Goal: Task Accomplishment & Management: Complete application form

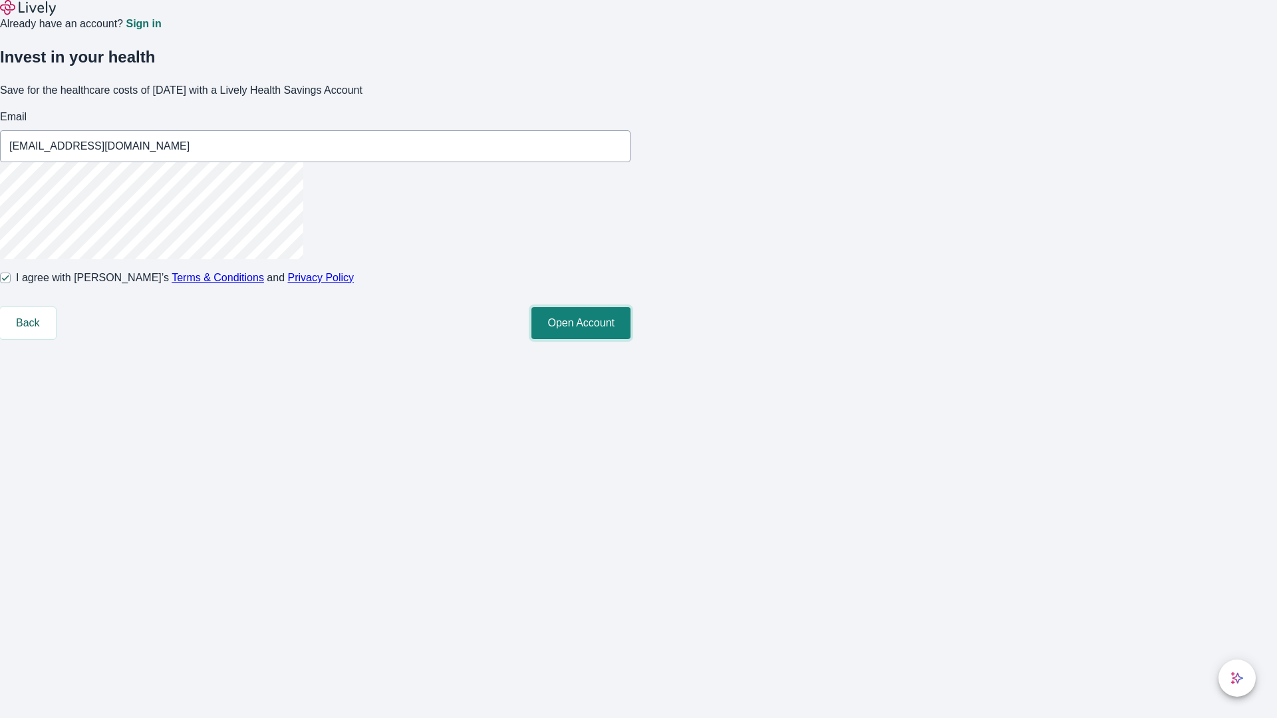
click at [631, 339] on button "Open Account" at bounding box center [580, 323] width 99 height 32
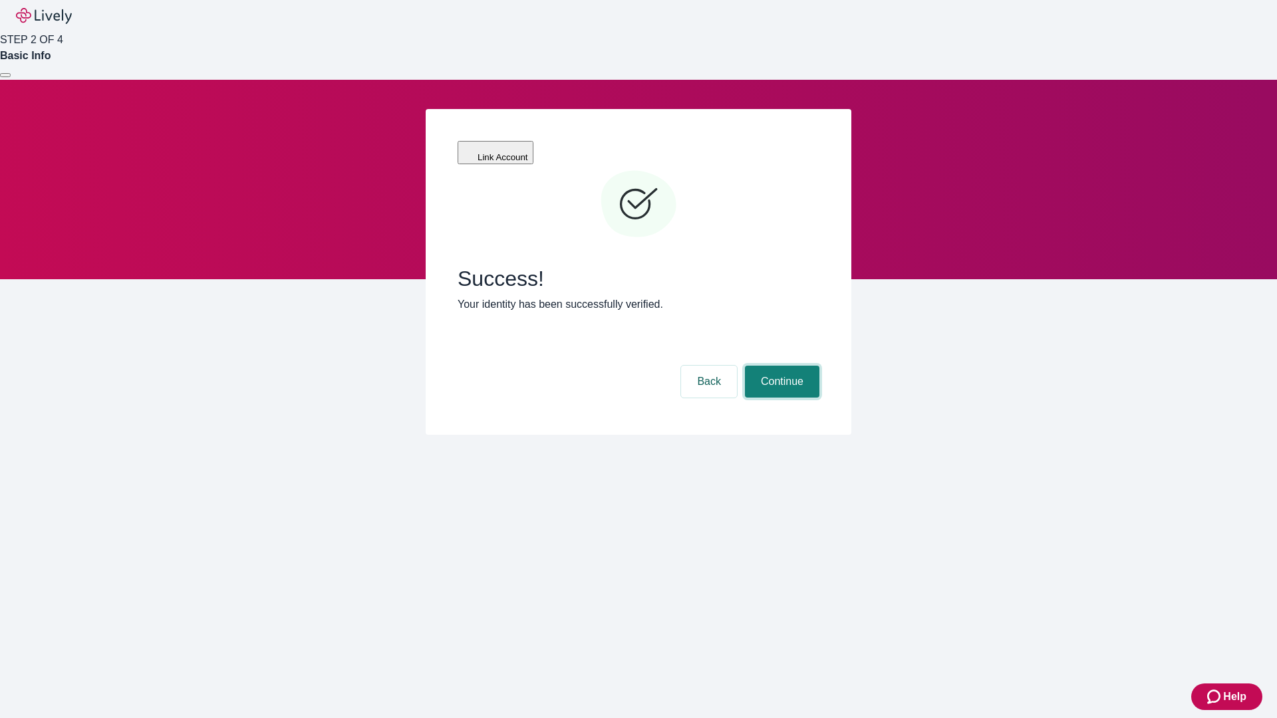
click at [780, 366] on button "Continue" at bounding box center [782, 382] width 74 height 32
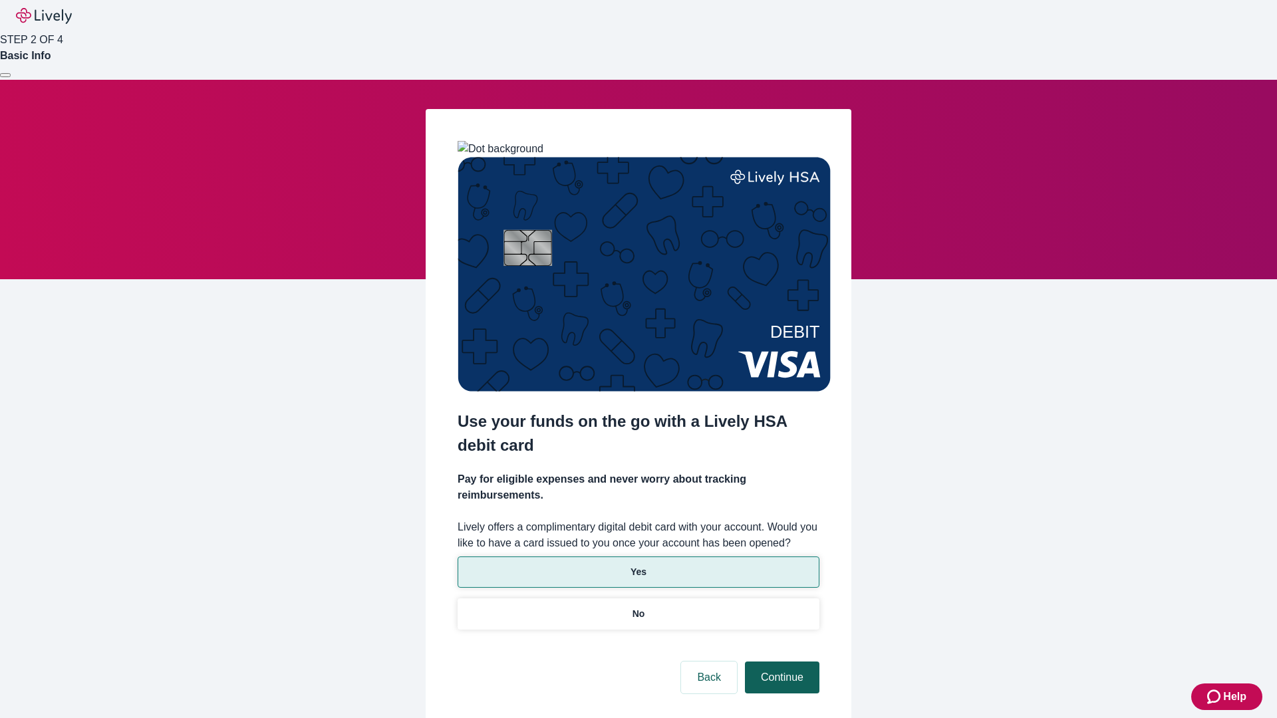
click at [638, 607] on p "No" at bounding box center [639, 614] width 13 height 14
click at [780, 662] on button "Continue" at bounding box center [782, 678] width 74 height 32
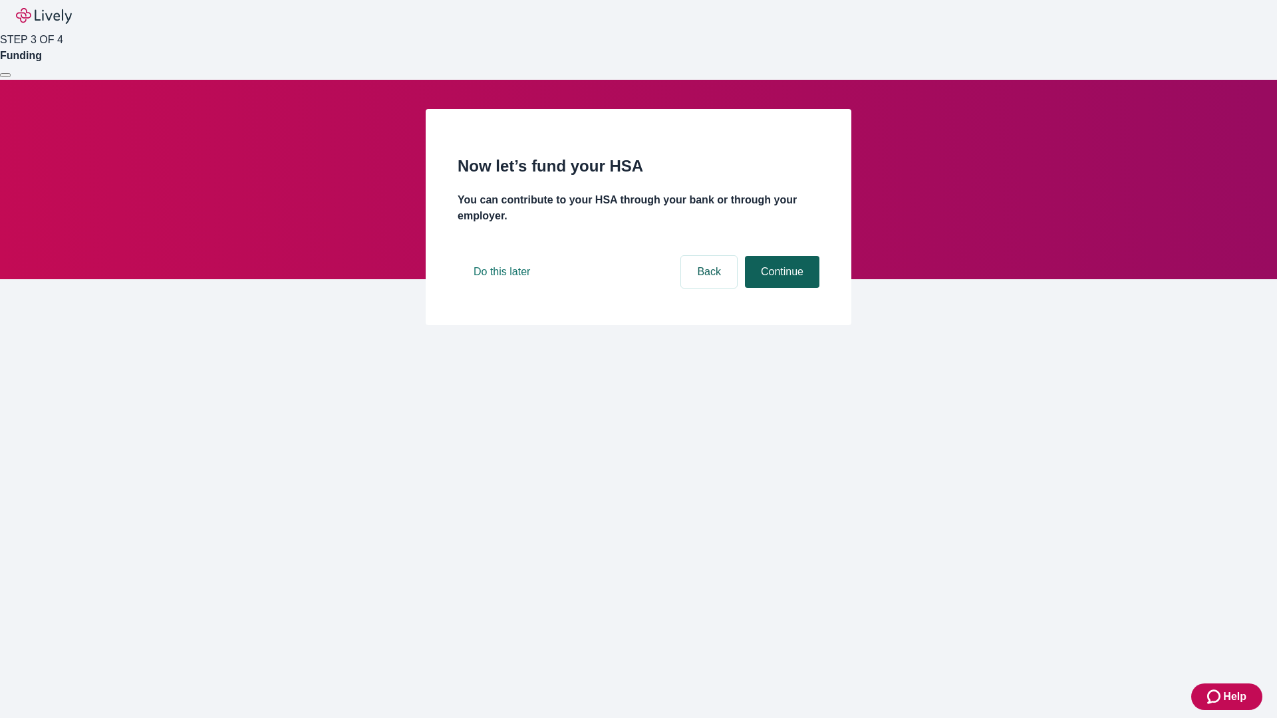
click at [780, 288] on button "Continue" at bounding box center [782, 272] width 74 height 32
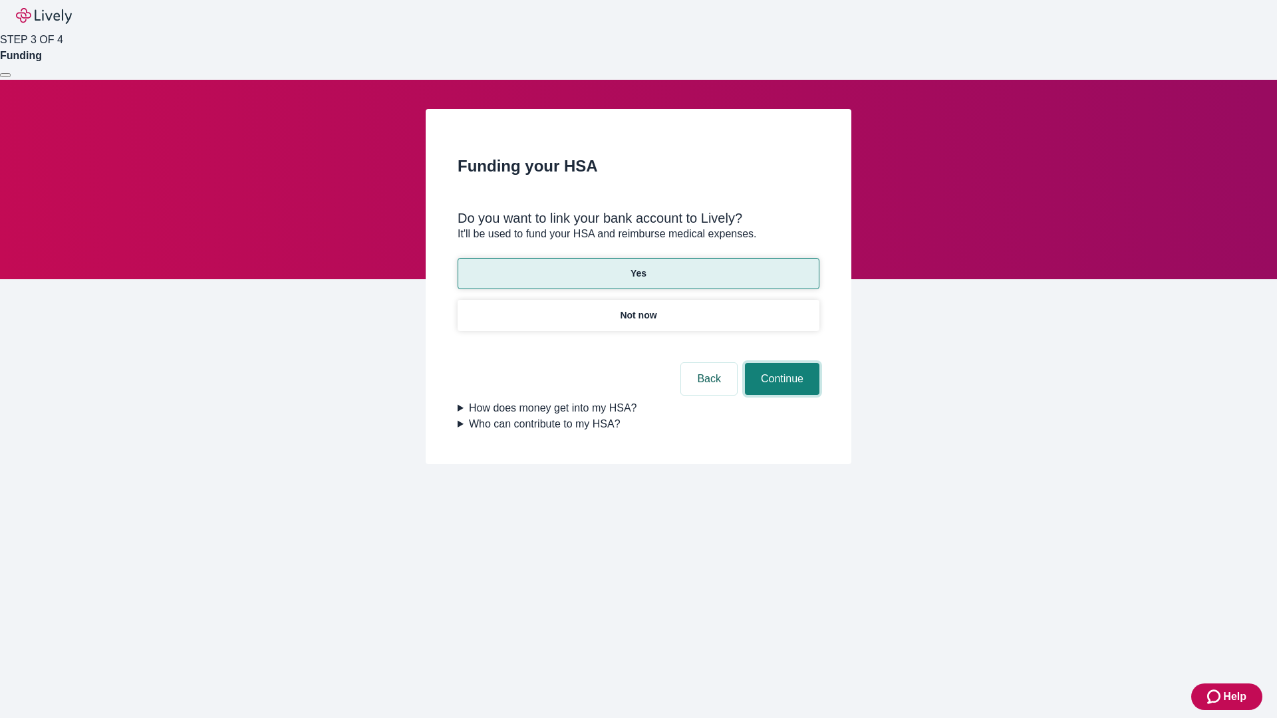
click at [780, 363] on button "Continue" at bounding box center [782, 379] width 74 height 32
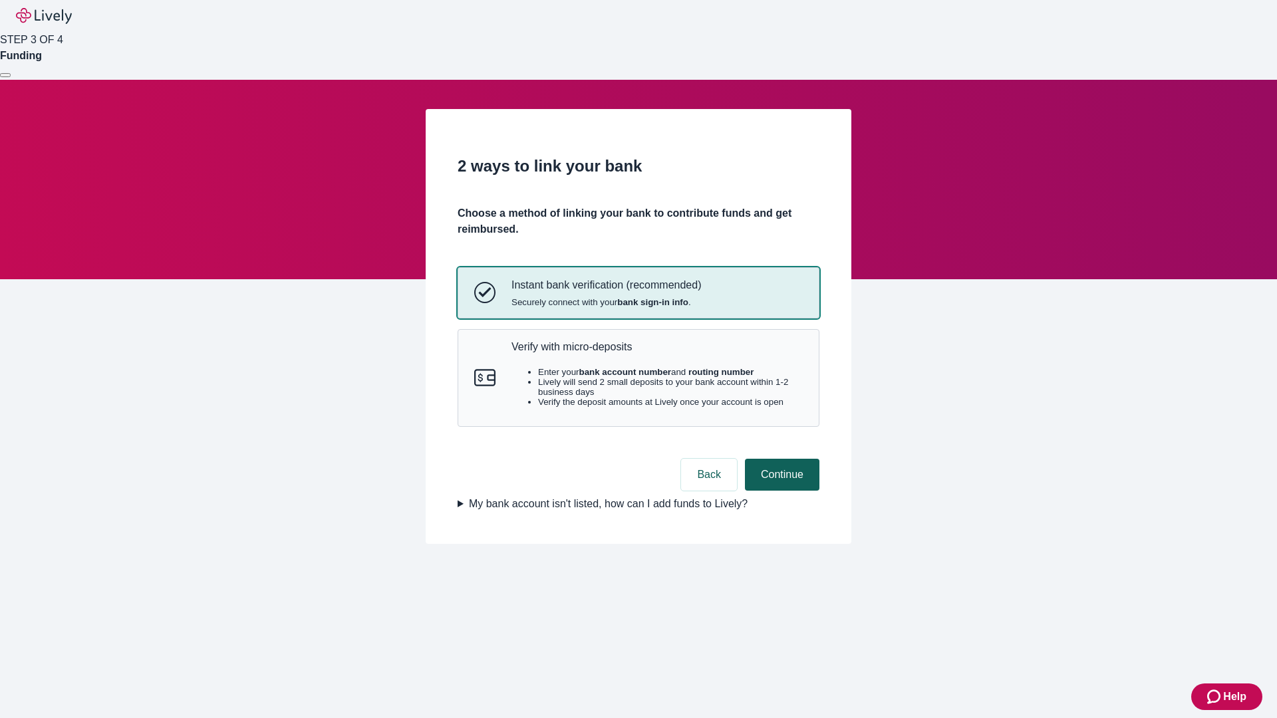
click at [657, 353] on p "Verify with micro-deposits" at bounding box center [657, 347] width 291 height 13
click at [780, 491] on button "Continue" at bounding box center [782, 475] width 74 height 32
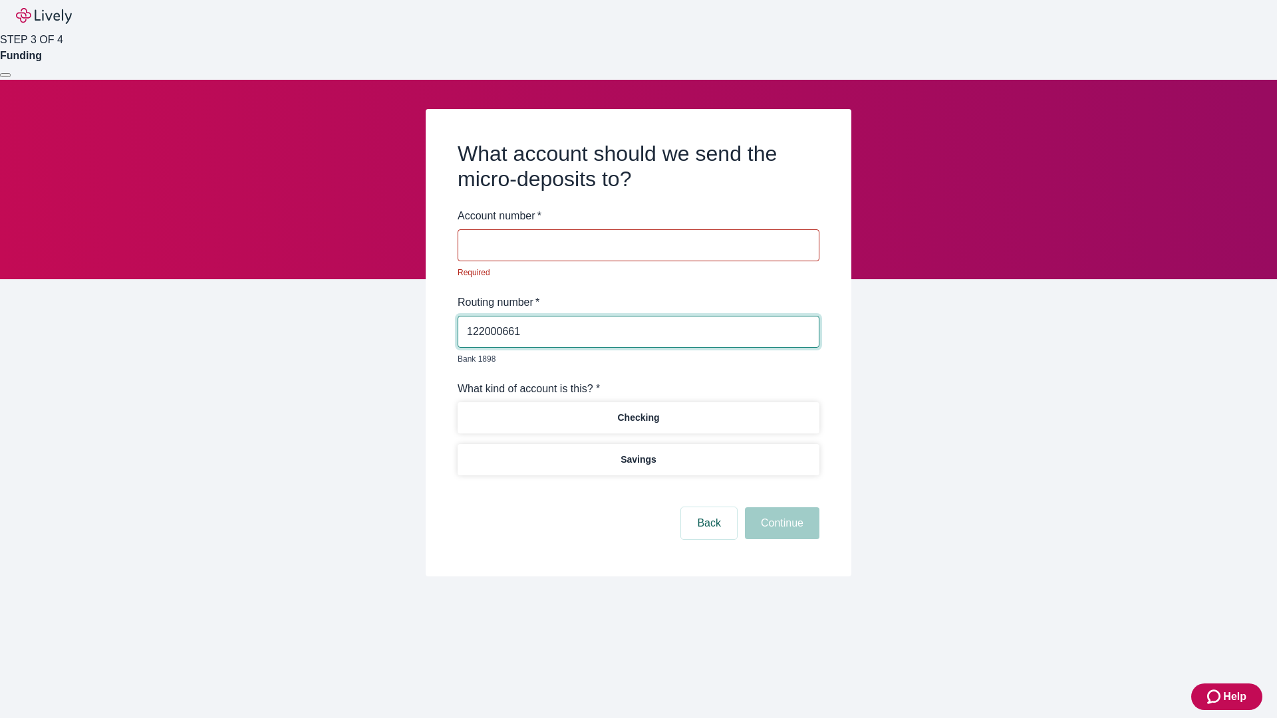
type input "122000661"
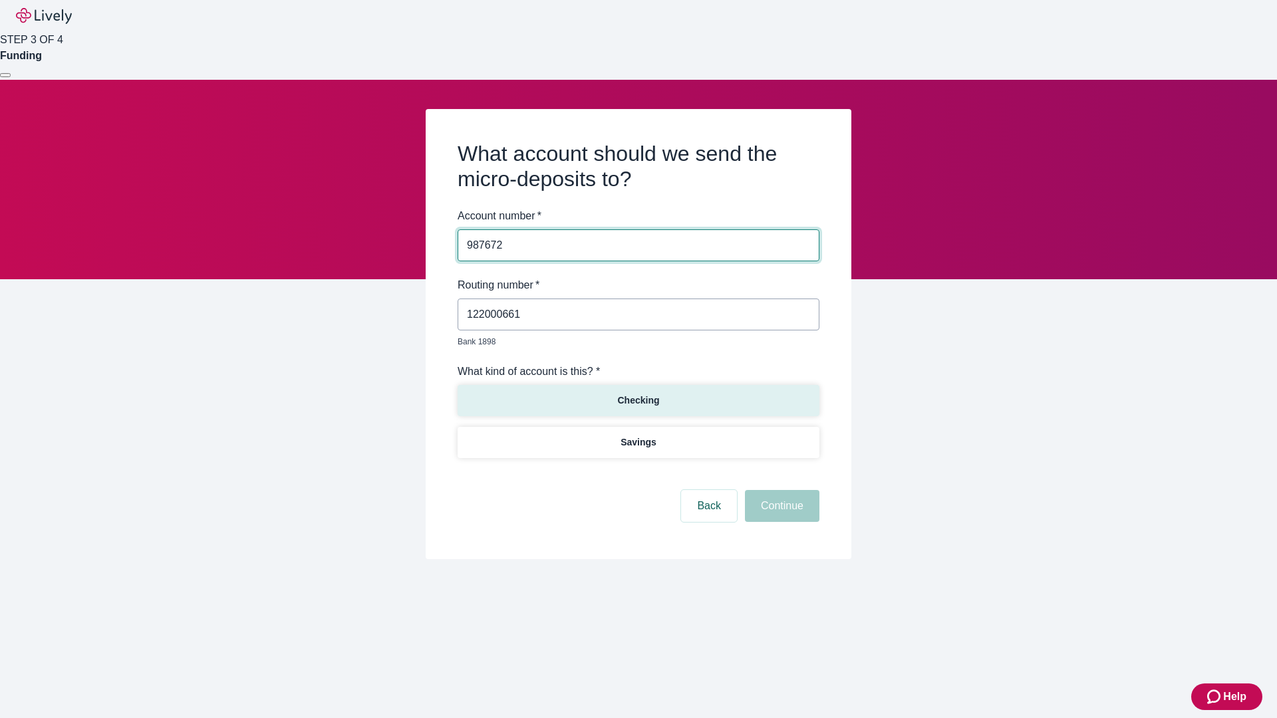
type input "987672"
click at [638, 394] on p "Checking" at bounding box center [638, 401] width 42 height 14
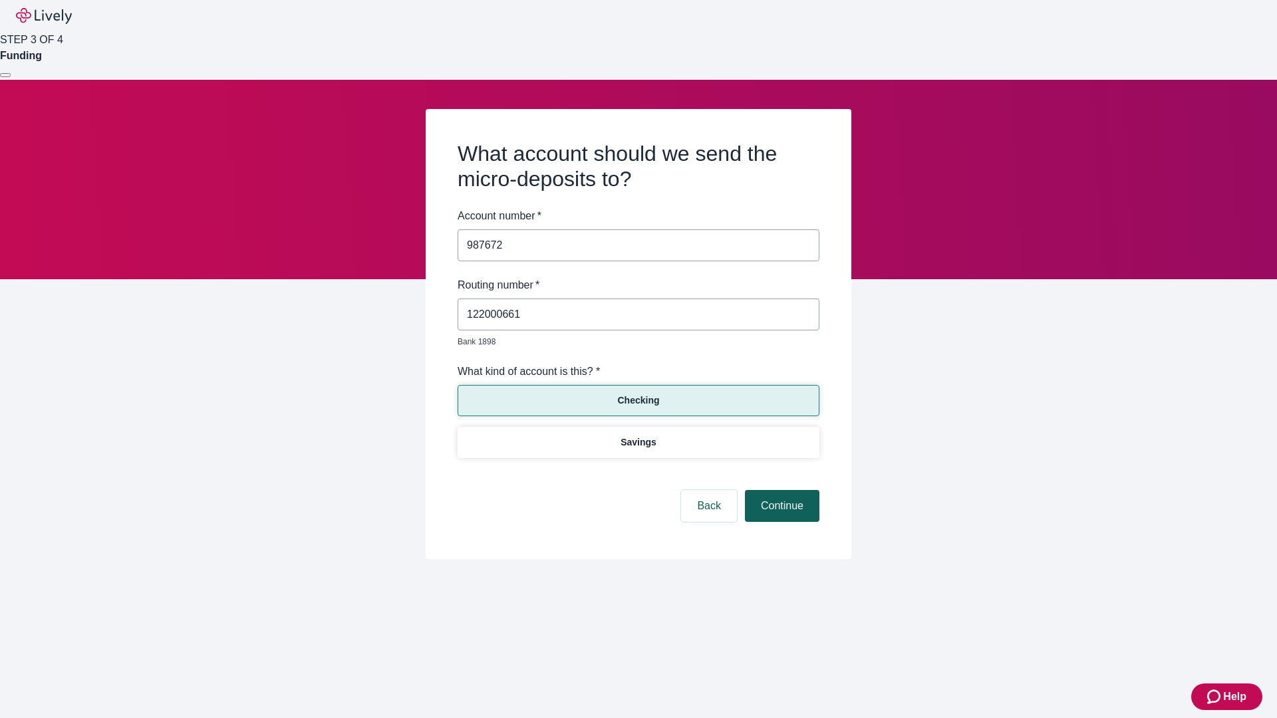
click at [780, 491] on button "Continue" at bounding box center [782, 506] width 74 height 32
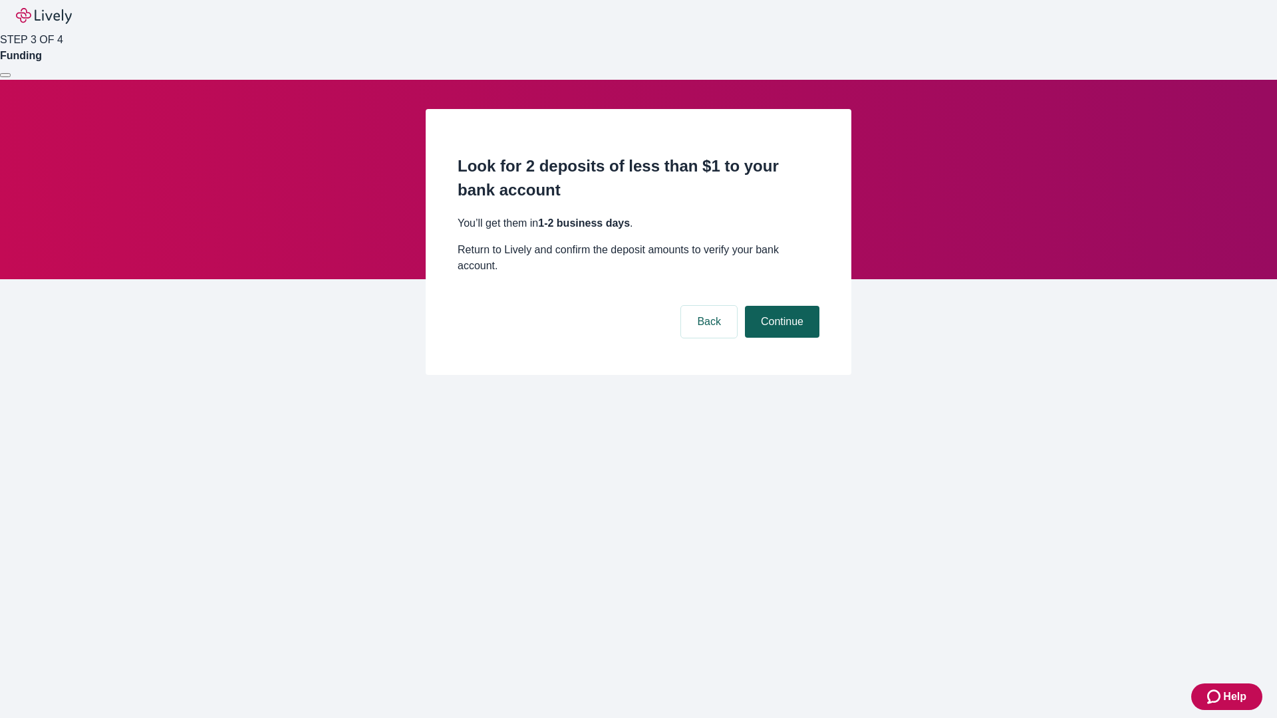
click at [780, 306] on button "Continue" at bounding box center [782, 322] width 74 height 32
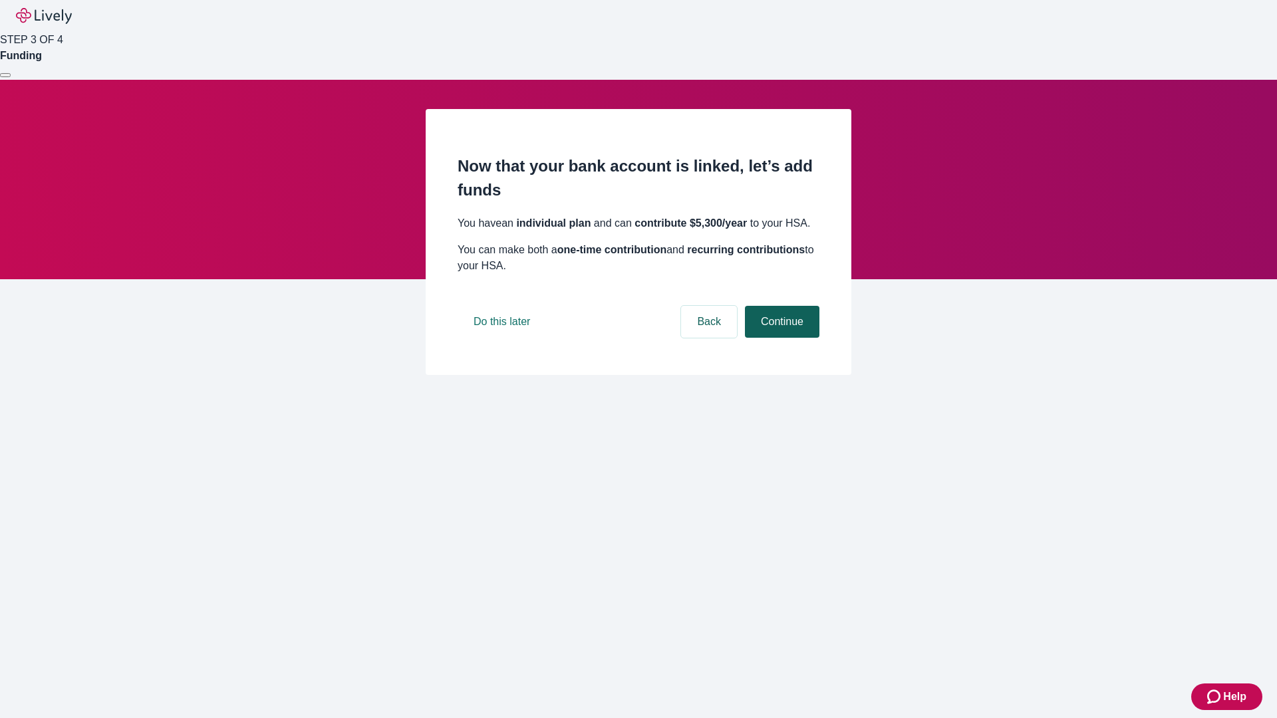
click at [780, 338] on button "Continue" at bounding box center [782, 322] width 74 height 32
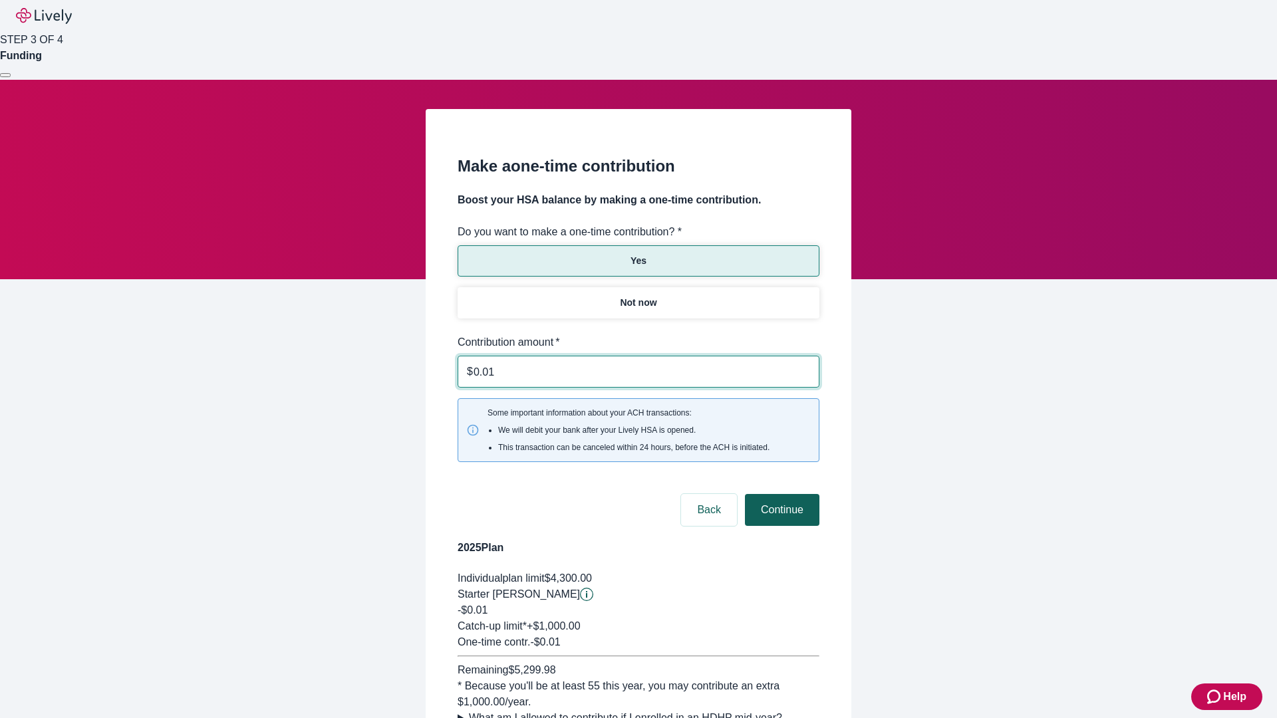
type input "0.01"
click at [780, 494] on button "Continue" at bounding box center [782, 510] width 74 height 32
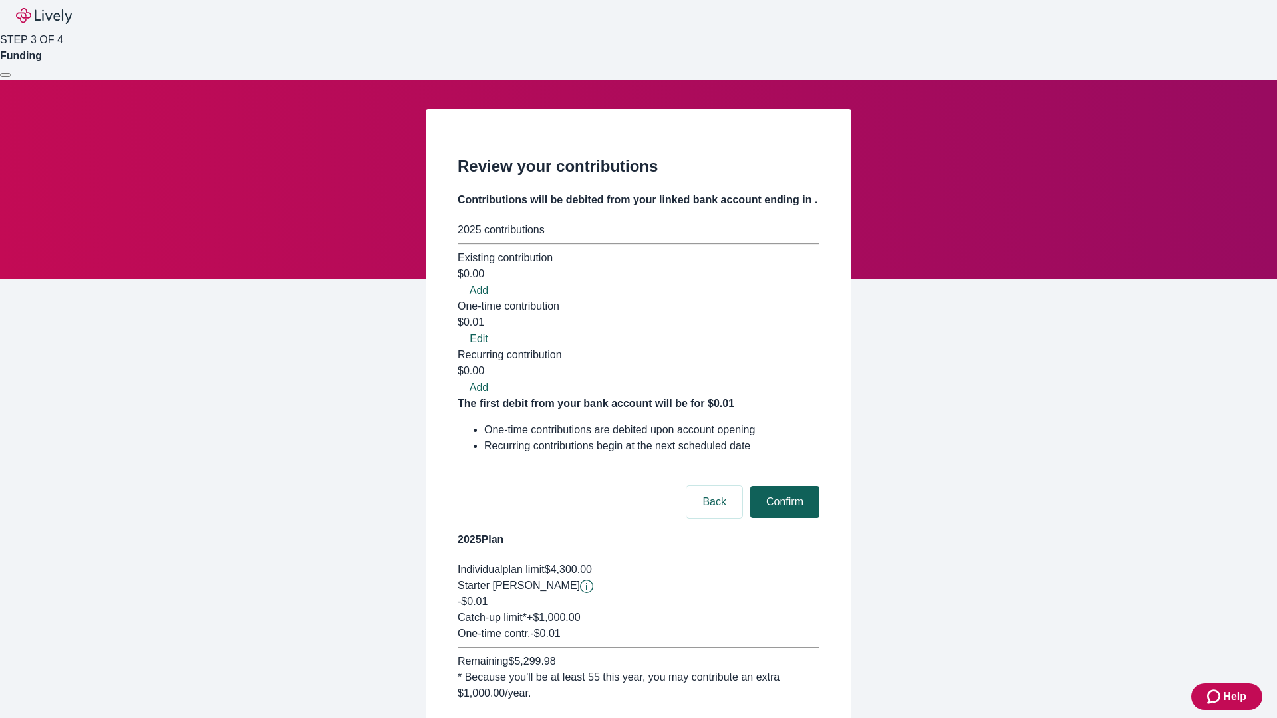
click at [783, 486] on button "Confirm" at bounding box center [784, 502] width 69 height 32
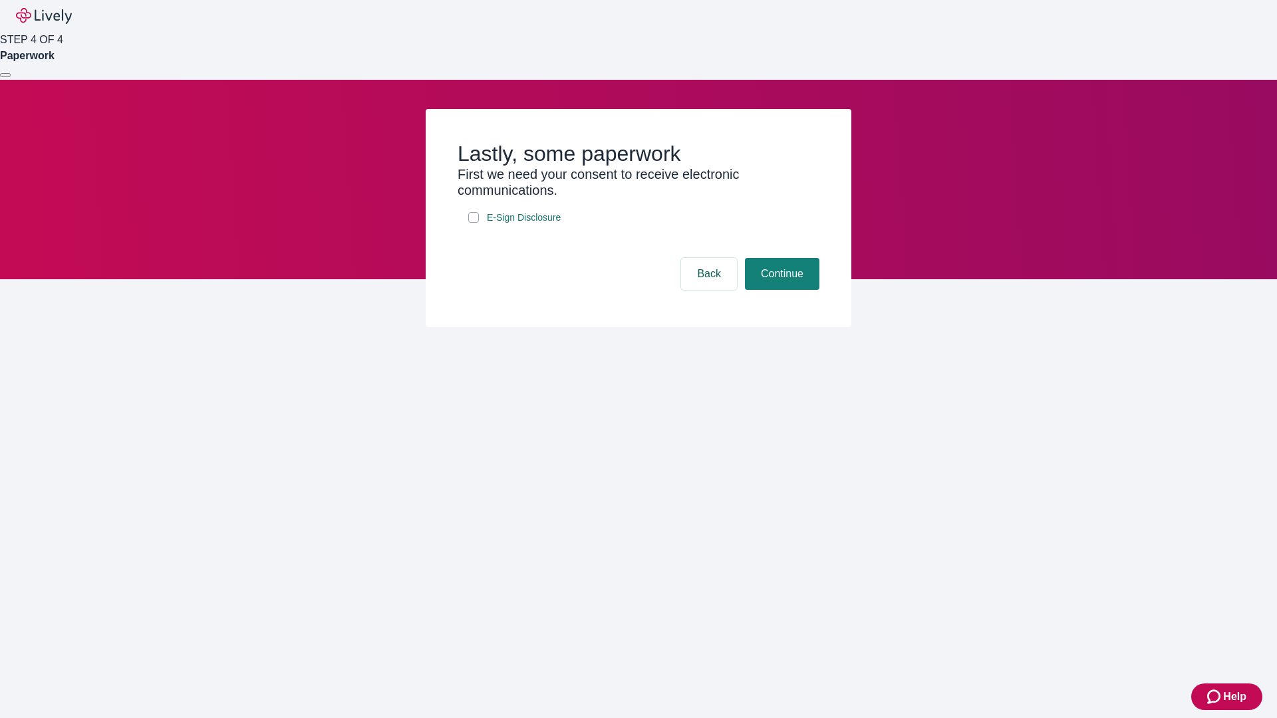
click at [474, 223] on input "E-Sign Disclosure" at bounding box center [473, 217] width 11 height 11
checkbox input "true"
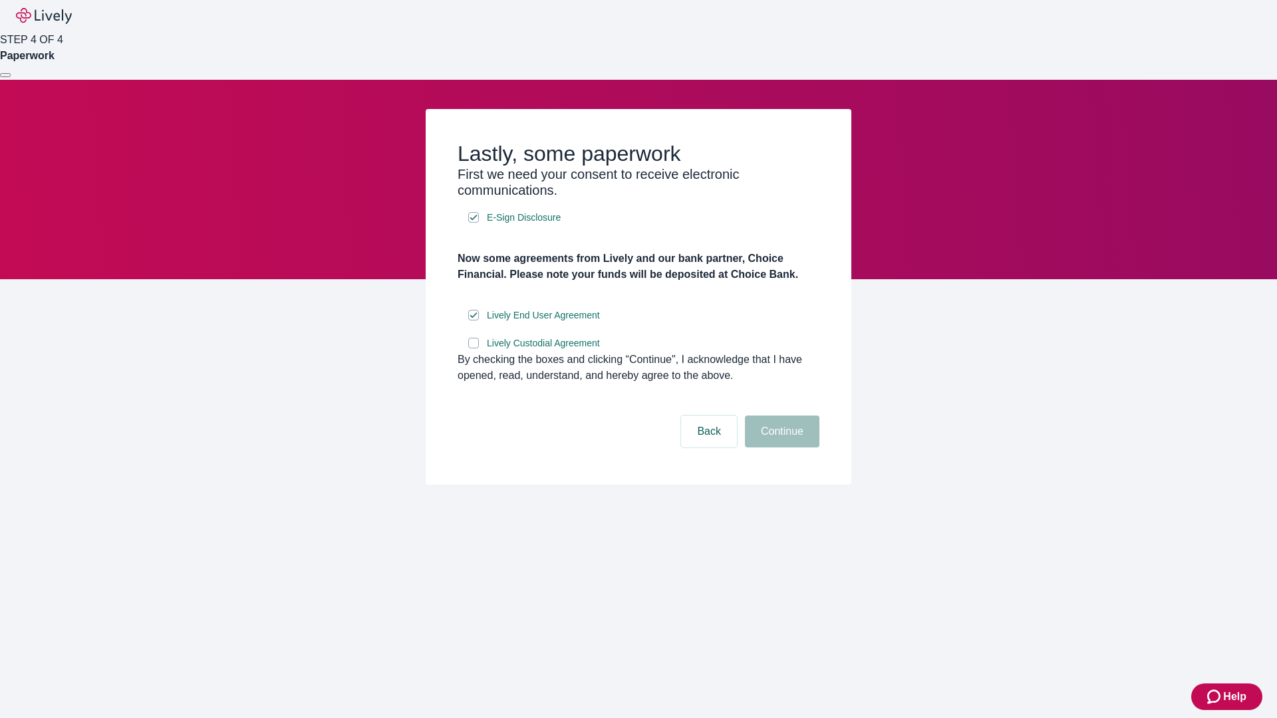
click at [474, 349] on input "Lively Custodial Agreement" at bounding box center [473, 343] width 11 height 11
checkbox input "true"
click at [780, 448] on button "Continue" at bounding box center [782, 432] width 74 height 32
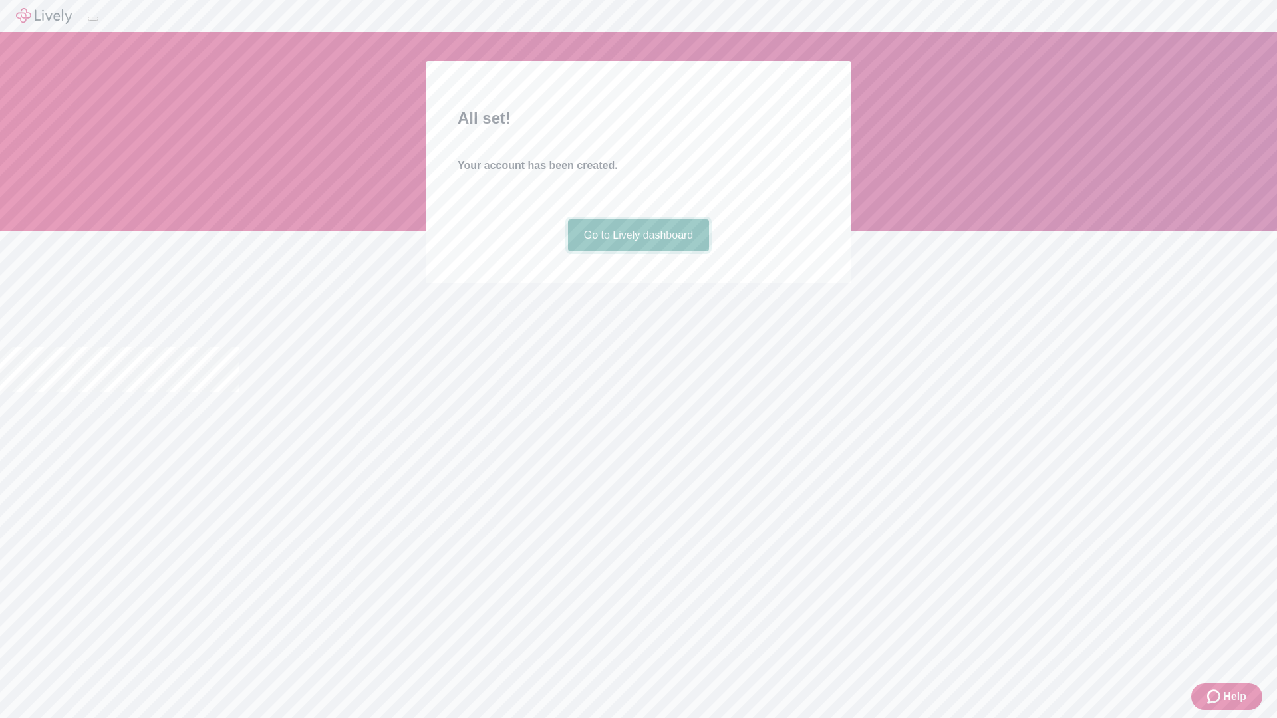
click at [638, 251] on link "Go to Lively dashboard" at bounding box center [639, 235] width 142 height 32
